Goal: Entertainment & Leisure: Consume media (video, audio)

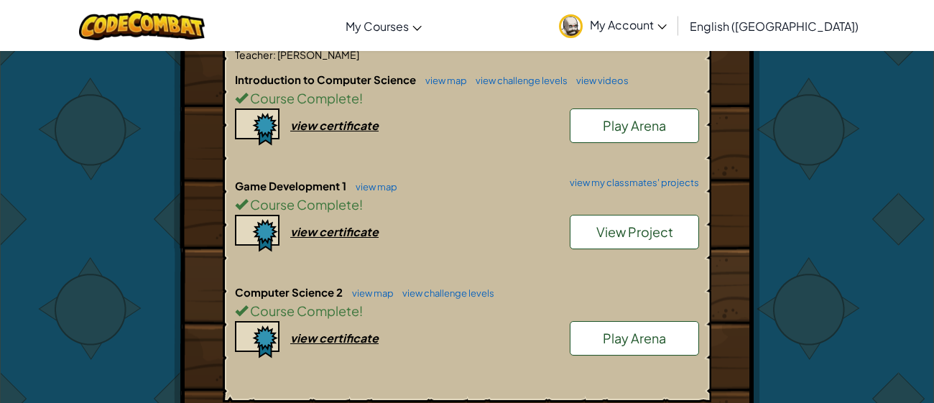
scroll to position [368, 0]
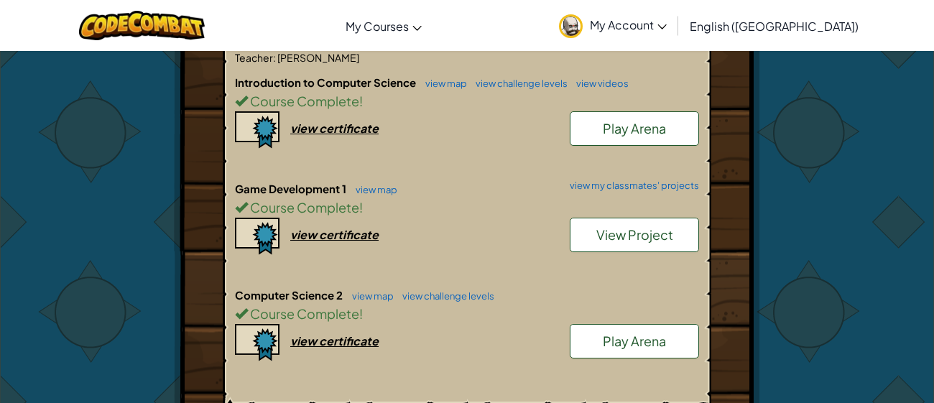
drag, startPoint x: 599, startPoint y: 227, endPoint x: 919, endPoint y: 241, distance: 320.8
click at [919, 241] on div "Hero : Okar Goliath Change Hero Player : [PERSON_NAME] CS2 Level 62: Power Peak…" at bounding box center [467, 148] width 934 height 933
click at [634, 181] on link "view my classmates' projects" at bounding box center [631, 185] width 137 height 9
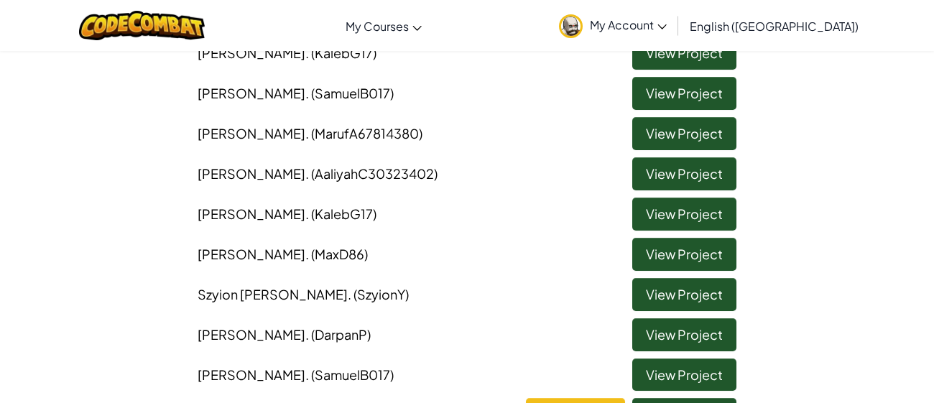
scroll to position [175, 0]
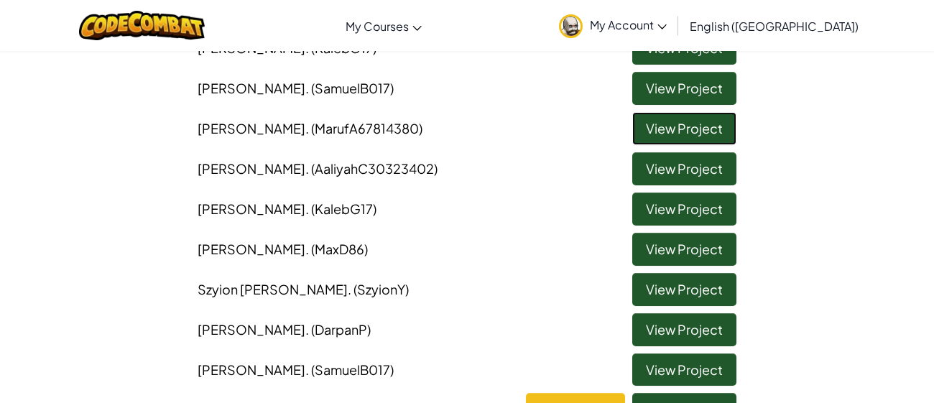
click at [699, 128] on link "View Project" at bounding box center [684, 128] width 104 height 33
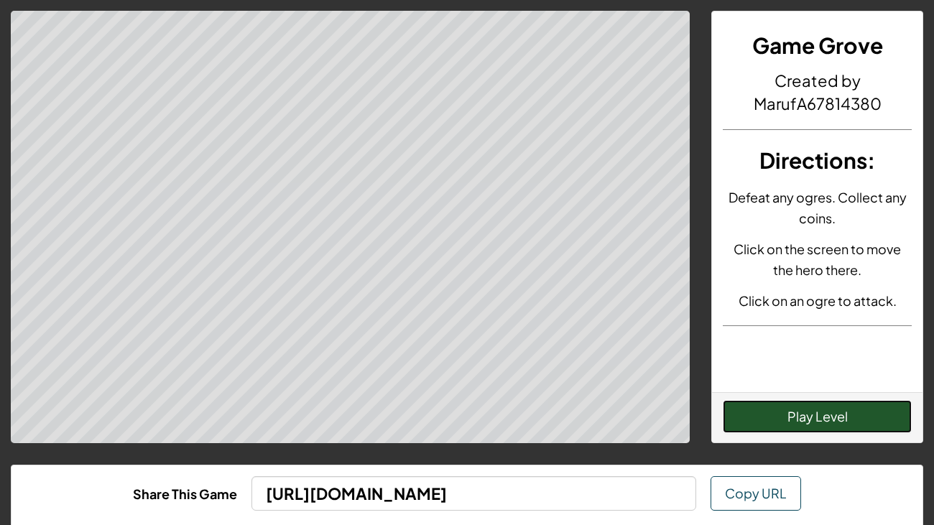
click at [771, 402] on button "Play Level" at bounding box center [817, 416] width 189 height 33
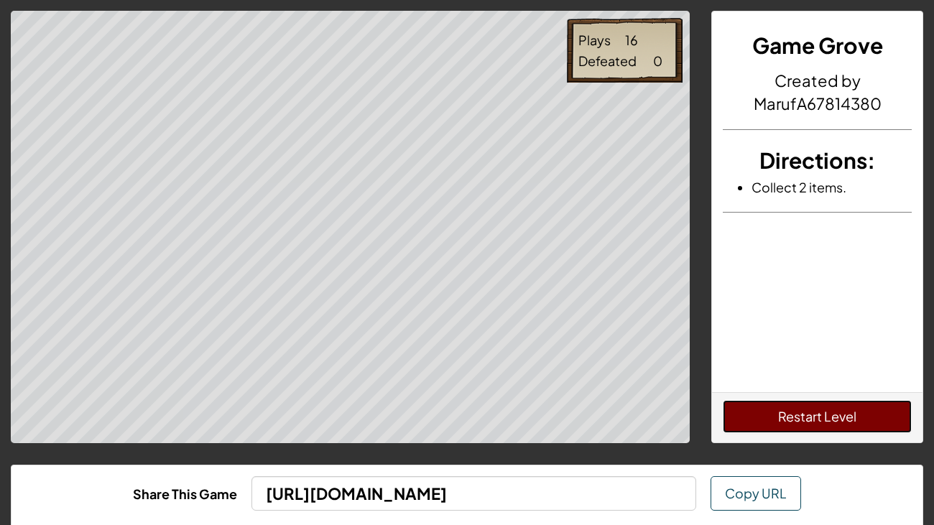
click at [749, 402] on button "Restart Level" at bounding box center [817, 416] width 189 height 33
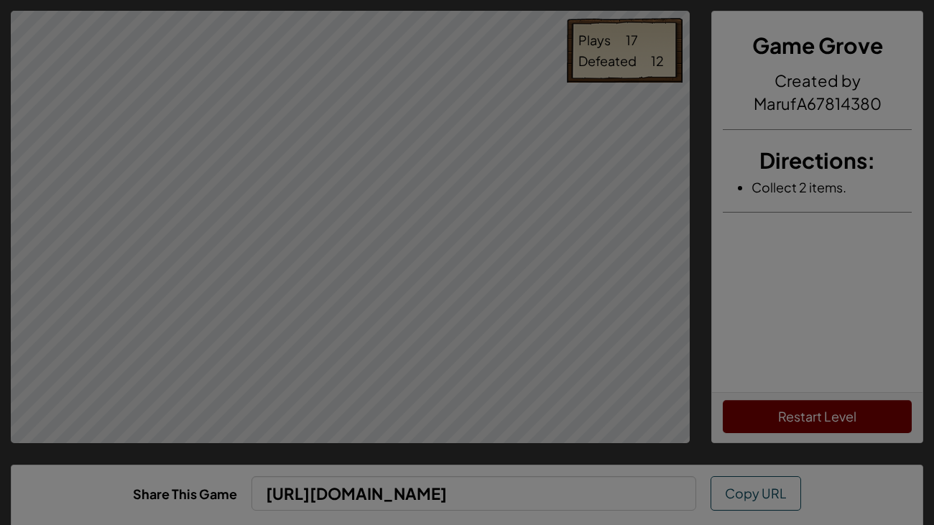
click at [0, 0] on div "× You beat the game! Share this level so your friends and family can play it: […" at bounding box center [0, 0] width 0 height 0
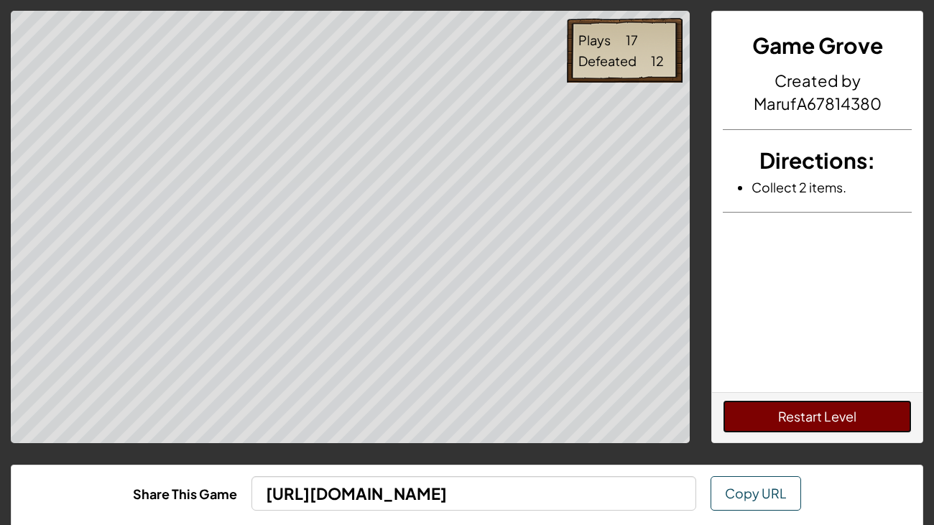
click at [760, 402] on button "Restart Level" at bounding box center [817, 416] width 189 height 33
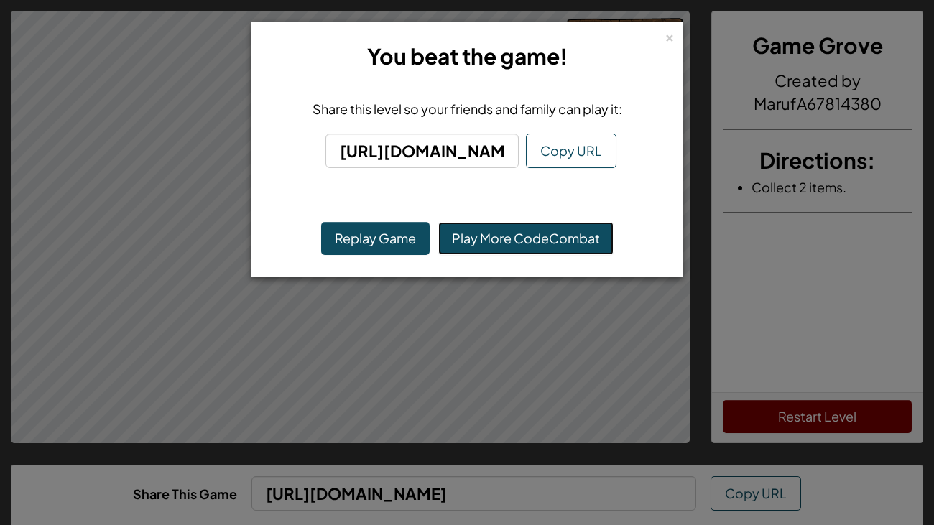
click at [553, 238] on link "Play More CodeCombat" at bounding box center [525, 238] width 175 height 33
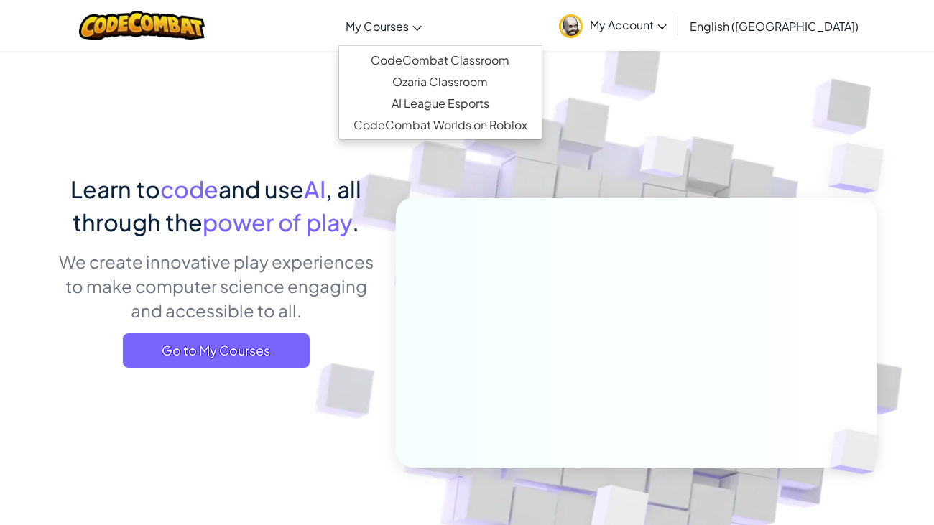
click at [409, 22] on span "My Courses" at bounding box center [377, 26] width 63 height 15
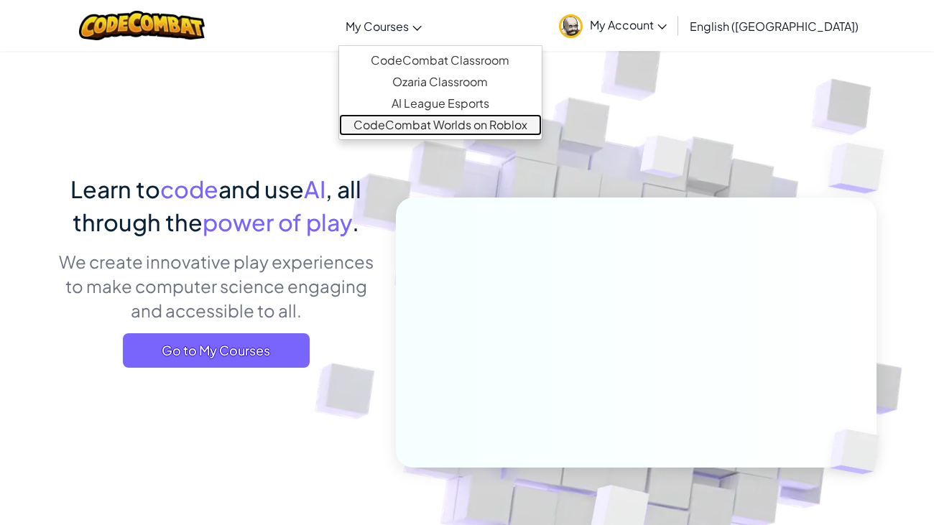
click at [475, 129] on link "CodeCombat Worlds on Roblox" at bounding box center [440, 125] width 203 height 22
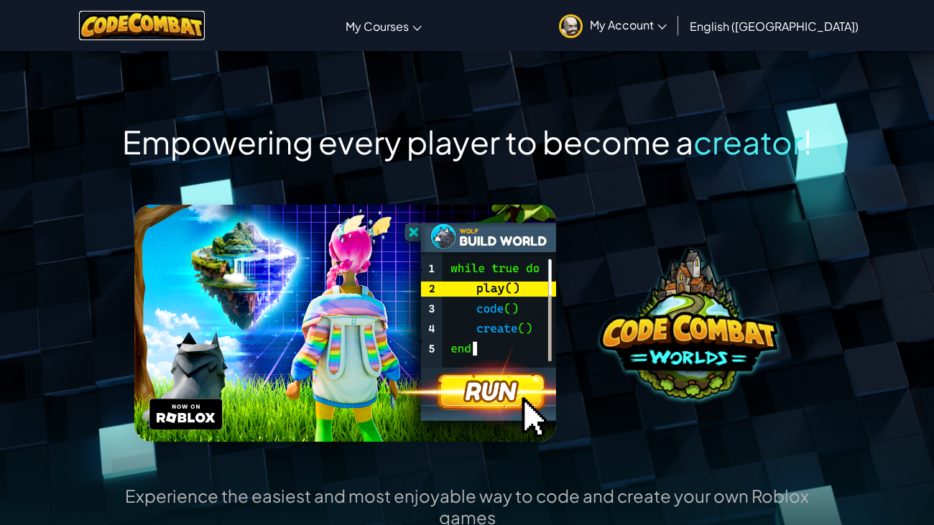
click at [175, 20] on img at bounding box center [142, 25] width 126 height 29
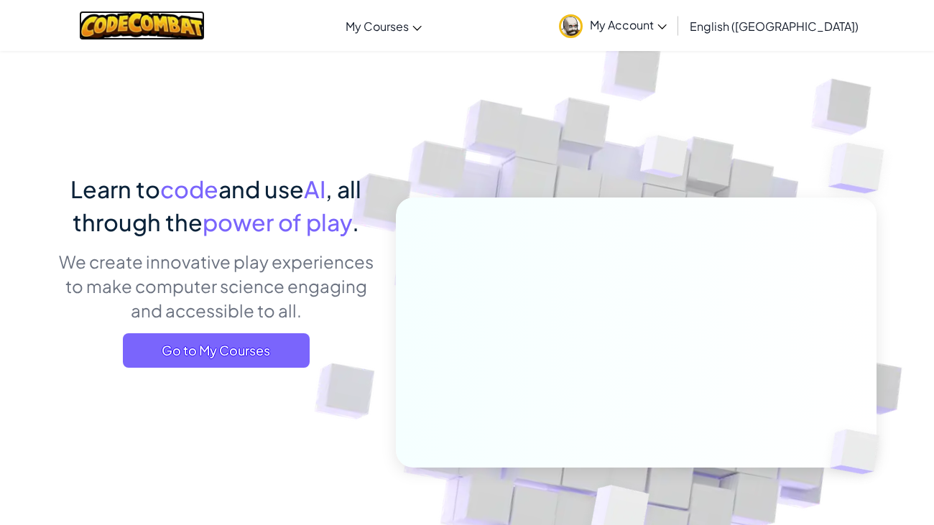
click at [173, 23] on img at bounding box center [142, 25] width 126 height 29
